Goal: Information Seeking & Learning: Learn about a topic

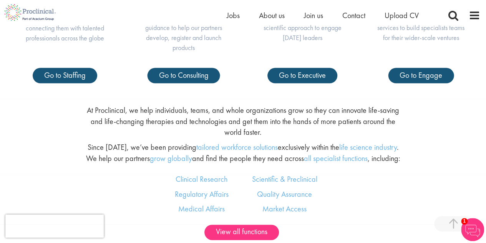
scroll to position [384, 0]
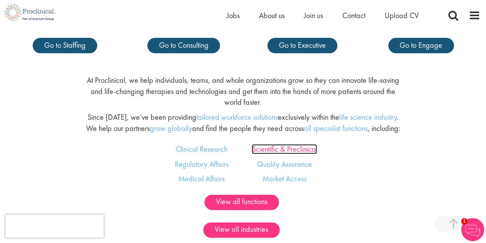
click at [276, 146] on link "Scientific & Preclinical" at bounding box center [284, 149] width 65 height 10
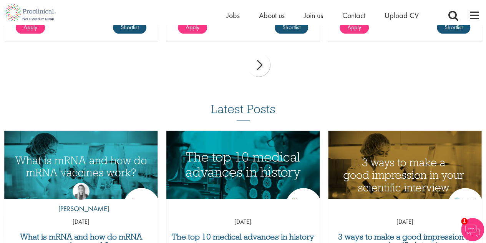
scroll to position [792, 0]
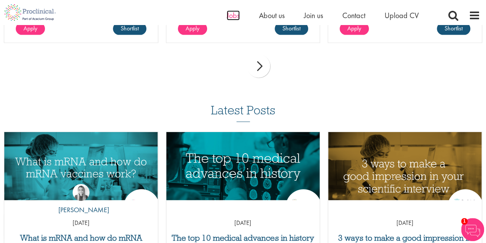
click at [231, 15] on span "Jobs" at bounding box center [233, 15] width 13 height 10
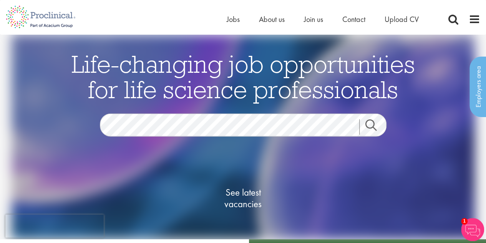
click at [370, 129] on link "Search" at bounding box center [375, 126] width 33 height 15
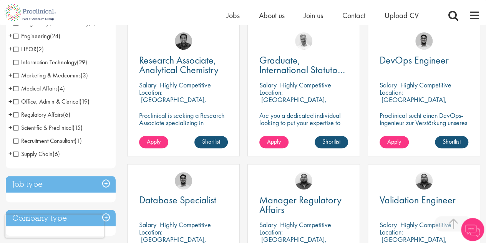
scroll to position [269, 0]
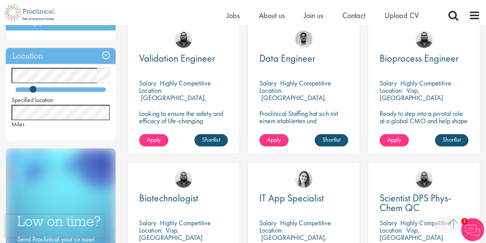
scroll to position [269, 0]
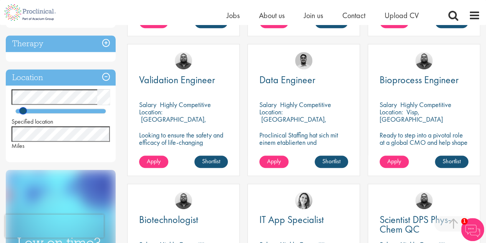
drag, startPoint x: 30, startPoint y: 110, endPoint x: 20, endPoint y: 112, distance: 10.5
click at [20, 112] on span at bounding box center [22, 110] width 7 height 7
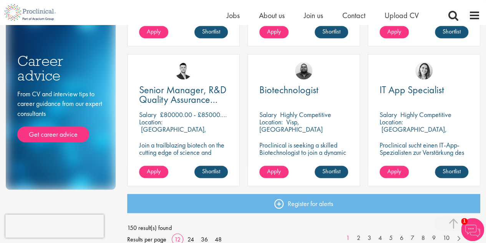
scroll to position [654, 0]
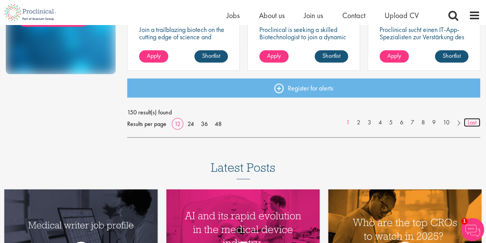
click at [474, 125] on link "Last" at bounding box center [472, 122] width 17 height 9
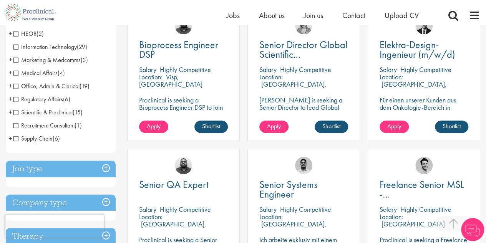
scroll to position [308, 0]
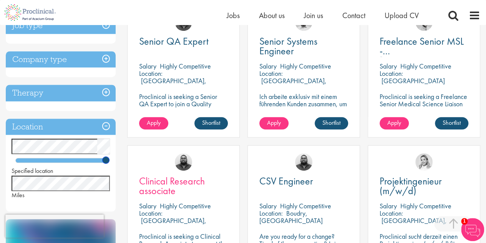
drag, startPoint x: 26, startPoint y: 159, endPoint x: 141, endPoint y: 183, distance: 117.9
click at [141, 183] on div "Discipline Biometrics (1) - + Statistics (1) Business Development (14) - + Lice…" at bounding box center [243, 131] width 486 height 713
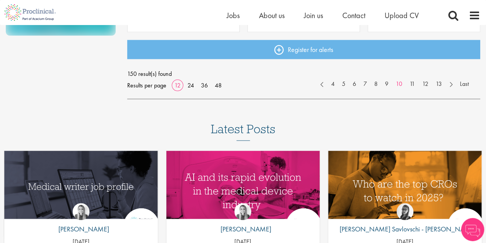
scroll to position [577, 0]
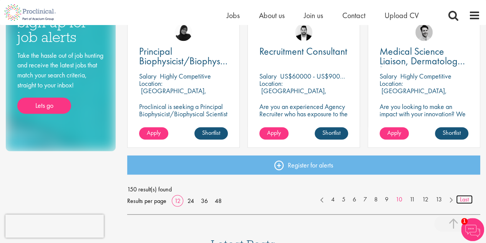
click at [464, 197] on link "Last" at bounding box center [464, 199] width 17 height 9
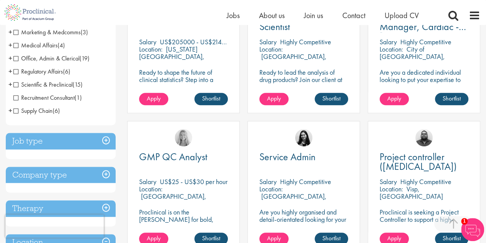
scroll to position [346, 0]
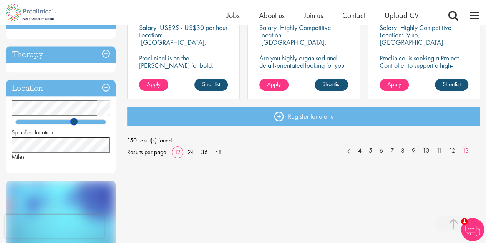
drag, startPoint x: 105, startPoint y: 121, endPoint x: 0, endPoint y: 131, distance: 105.0
click at [0, 131] on div "You are here: Home > Job search Discipline Biometrics (1) - + Statistics (1) Bu…" at bounding box center [243, 30] width 486 height 702
drag, startPoint x: 18, startPoint y: 117, endPoint x: 23, endPoint y: 116, distance: 4.8
click at [23, 116] on div "Specified location Miles" at bounding box center [61, 130] width 110 height 61
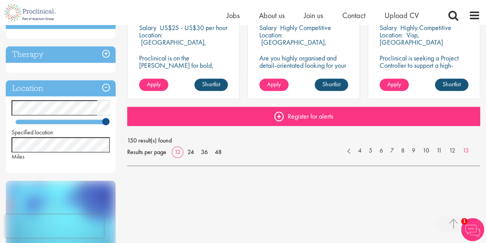
drag, startPoint x: 13, startPoint y: 120, endPoint x: 163, endPoint y: 117, distance: 150.0
click at [113, 110] on div "Specified location Miles" at bounding box center [61, 130] width 110 height 61
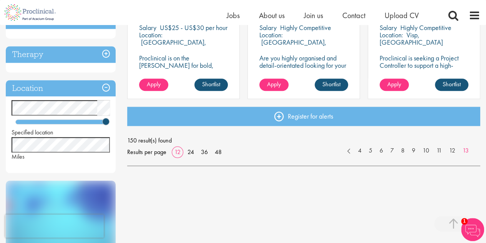
click at [368, 208] on div "Discipline Biometrics (1) - + Statistics (1) Business Development (14) - + Lice…" at bounding box center [243, 58] width 486 height 645
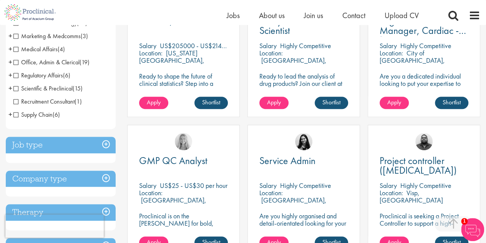
scroll to position [308, 0]
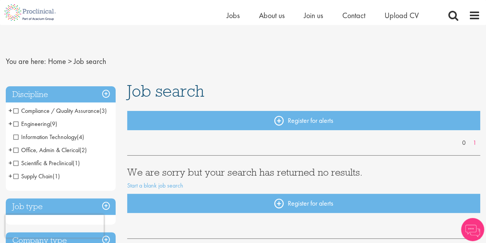
scroll to position [231, 0]
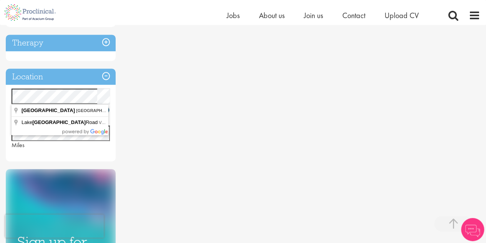
click at [0, 100] on div "You are here: Home > Job search Discipline Compliance / Quality Assurance (3) -…" at bounding box center [243, 82] width 486 height 576
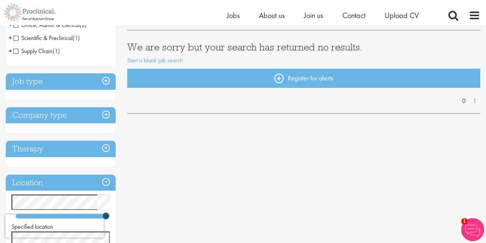
scroll to position [38, 0]
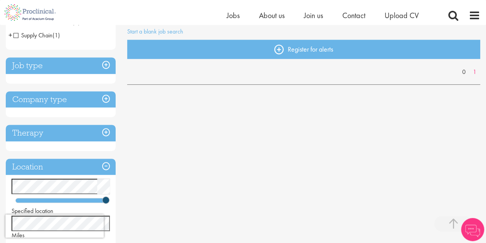
scroll to position [269, 0]
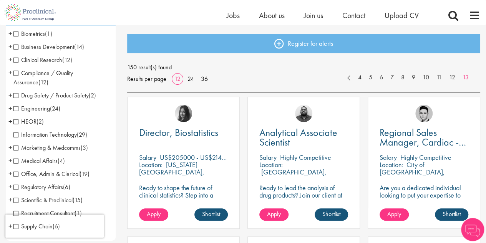
scroll to position [115, 0]
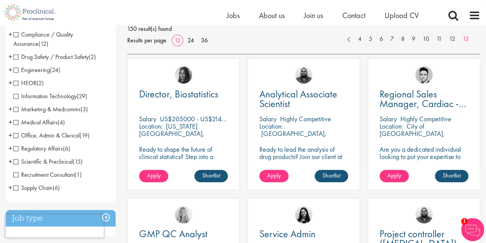
click at [41, 161] on span "Scientific & Preclinical" at bounding box center [42, 161] width 59 height 8
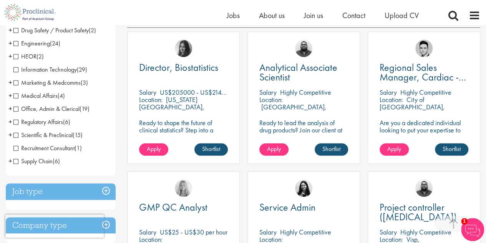
scroll to position [154, 0]
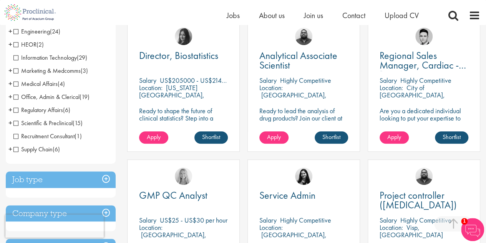
click at [9, 123] on span "+" at bounding box center [10, 123] width 4 height 12
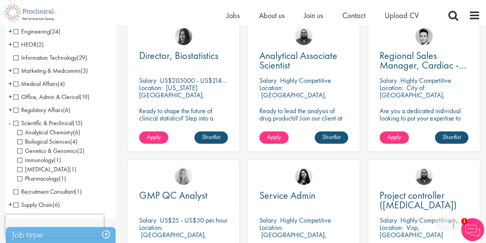
click at [23, 180] on span "Pharmacology" at bounding box center [38, 178] width 42 height 8
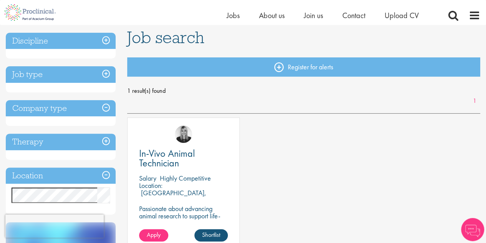
scroll to position [77, 0]
